Goal: Information Seeking & Learning: Learn about a topic

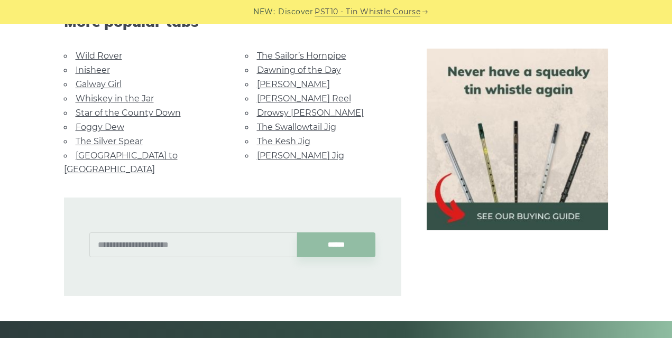
scroll to position [881, 0]
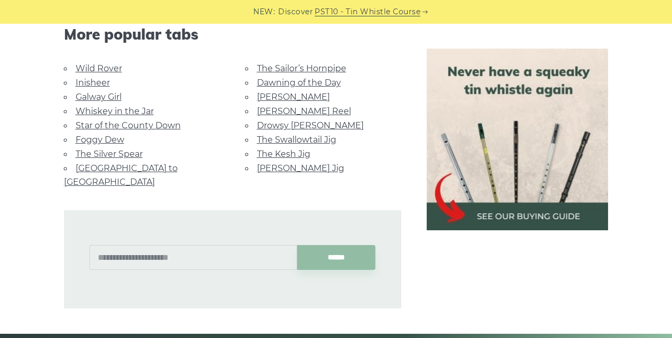
click at [98, 80] on link "Inisheer" at bounding box center [93, 83] width 34 height 10
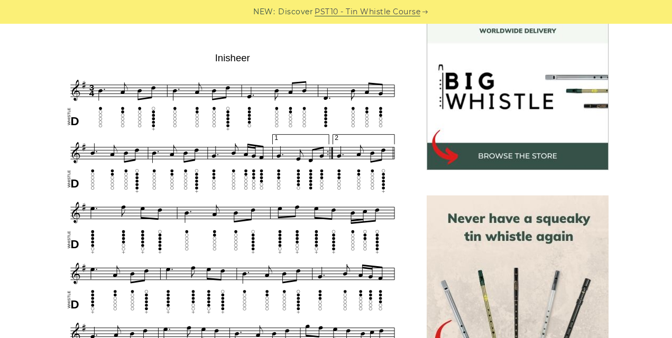
scroll to position [317, 0]
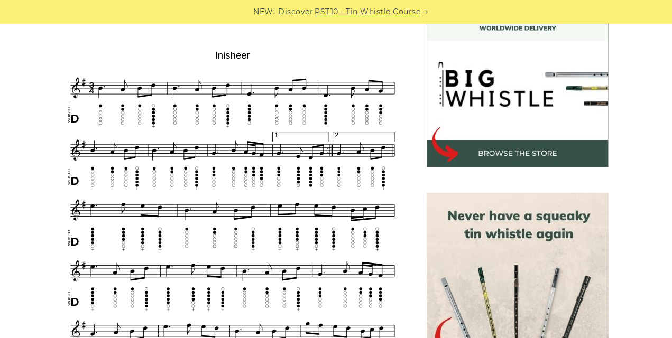
click at [241, 46] on img at bounding box center [232, 240] width 337 height 389
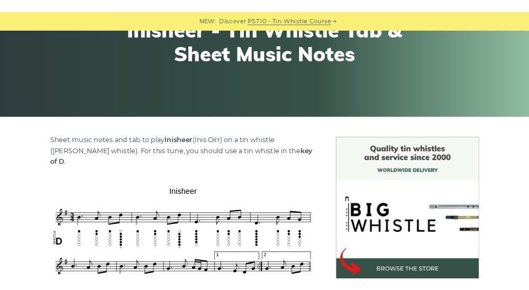
scroll to position [141, 0]
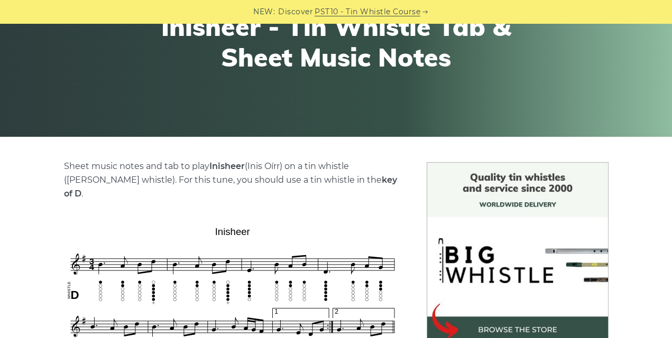
drag, startPoint x: 243, startPoint y: 165, endPoint x: 211, endPoint y: 164, distance: 32.3
click at [211, 164] on strong "Inisheer" at bounding box center [226, 166] width 35 height 10
click at [249, 164] on p "Sheet music notes and tab to play Inisheer (Inis Oírr) on a tin whistle (penny …" at bounding box center [232, 180] width 337 height 41
drag, startPoint x: 245, startPoint y: 166, endPoint x: 209, endPoint y: 166, distance: 36.5
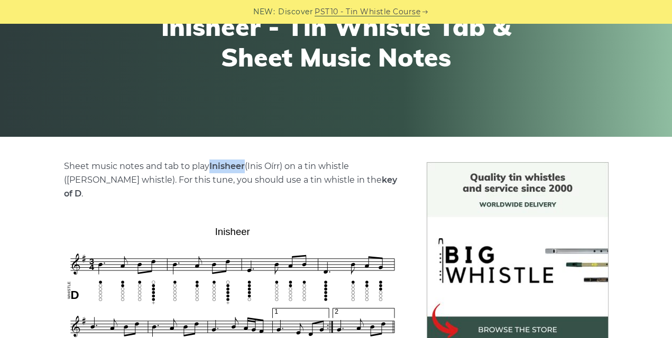
click at [209, 166] on p "Sheet music notes and tab to play Inisheer (Inis Oírr) on a tin whistle (penny …" at bounding box center [232, 180] width 337 height 41
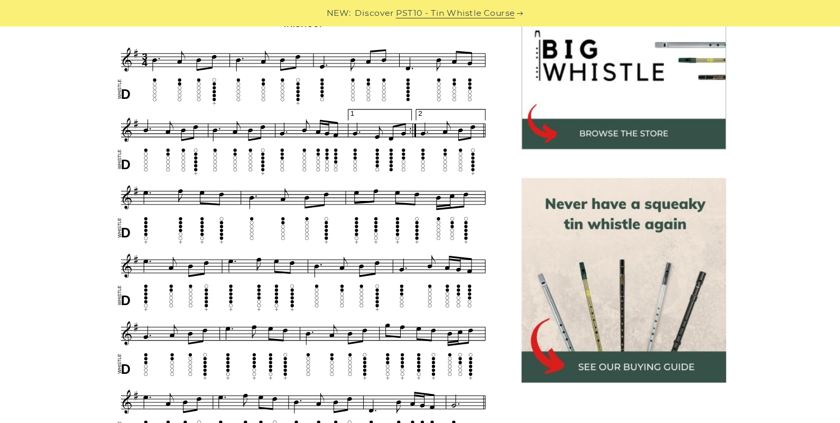
scroll to position [352, 0]
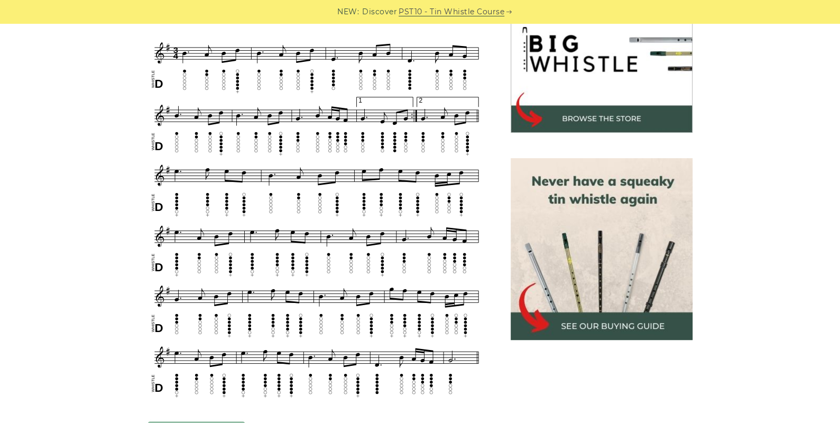
click at [618, 338] on aside at bounding box center [601, 359] width 207 height 816
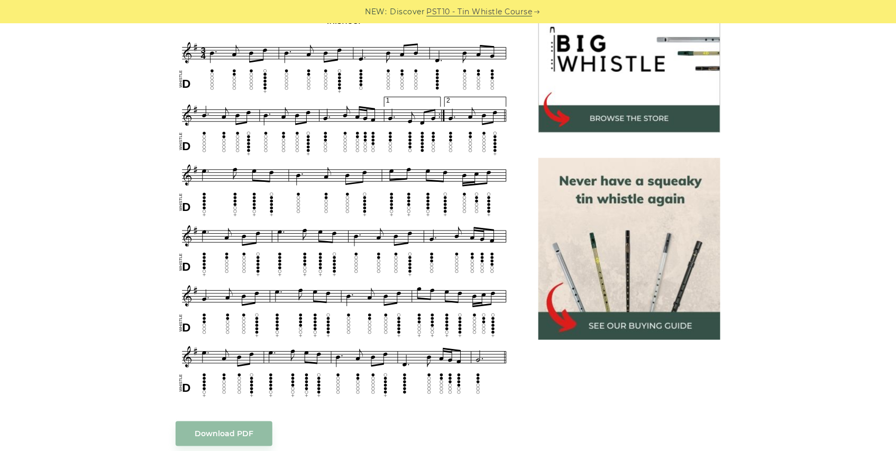
drag, startPoint x: 93, startPoint y: 2, endPoint x: 843, endPoint y: 235, distance: 785.9
click at [672, 235] on div "Sheet music notes and tab to play Inisheer (Inis Oírr) on a tin whistle (penny …" at bounding box center [448, 374] width 896 height 846
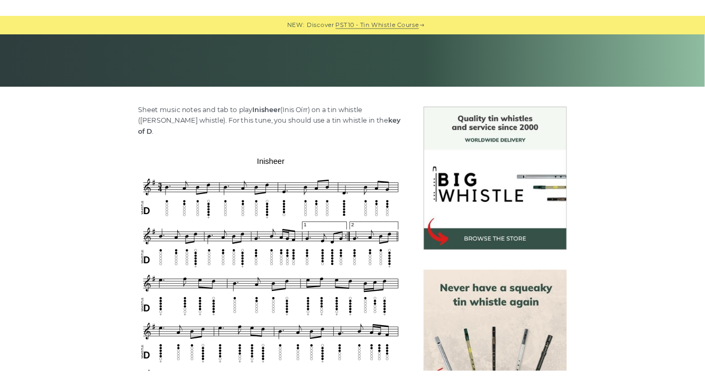
scroll to position [235, 0]
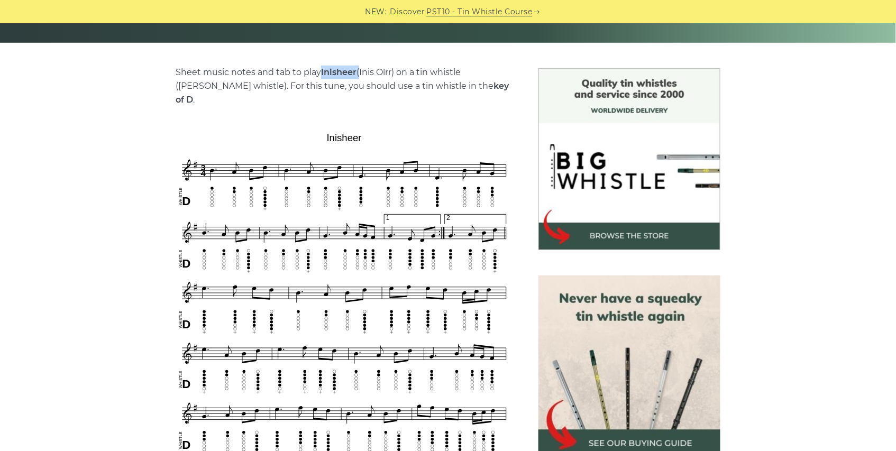
drag, startPoint x: 358, startPoint y: 71, endPoint x: 320, endPoint y: 71, distance: 38.1
click at [320, 71] on p "Sheet music notes and tab to play Inisheer (Inis Oírr) on a tin whistle (penny …" at bounding box center [344, 86] width 337 height 41
copy p "Inisheer"
